Goal: Task Accomplishment & Management: Use online tool/utility

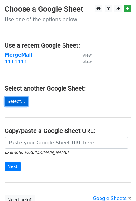
click at [15, 102] on link "Select..." at bounding box center [16, 102] width 23 height 10
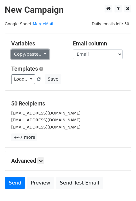
click at [34, 55] on link "Copy/paste..." at bounding box center [30, 55] width 38 height 10
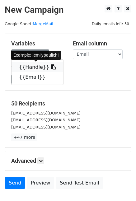
click at [51, 66] on icon at bounding box center [53, 66] width 5 height 5
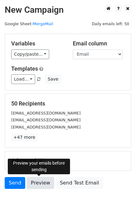
click at [40, 180] on link "Preview" at bounding box center [40, 183] width 27 height 12
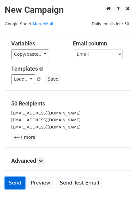
click at [18, 179] on link "Send" at bounding box center [15, 183] width 21 height 12
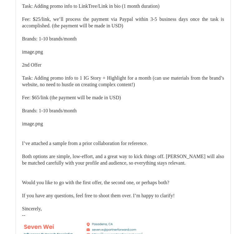
scroll to position [14883, 0]
